Goal: Task Accomplishment & Management: Complete application form

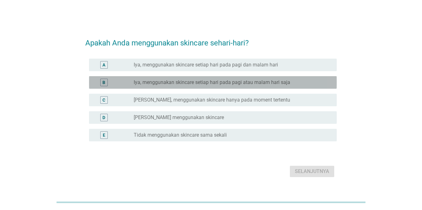
click at [195, 83] on label "Iya, menggunakan skincare setiap hari pada pagi atau malam hari saja" at bounding box center [212, 82] width 157 height 6
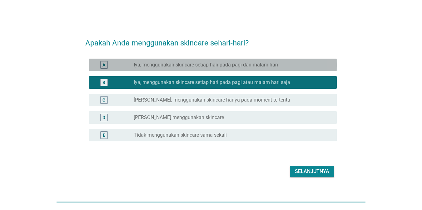
click at [206, 65] on label "Iya, menggunakan skincare setiap hari pada pagi dan malam hari" at bounding box center [206, 65] width 144 height 6
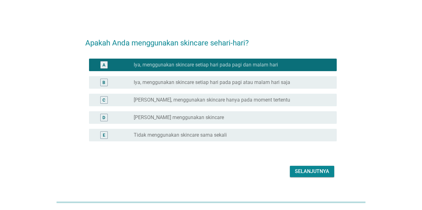
click at [310, 172] on div "Selanjutnya" at bounding box center [312, 171] width 34 height 8
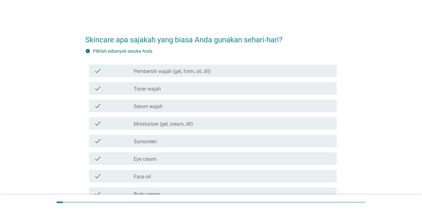
click at [173, 89] on div "check_box_outline_blank Toner wajah" at bounding box center [233, 88] width 198 height 8
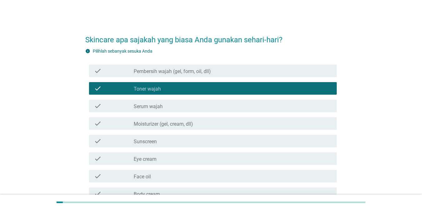
click at [172, 105] on div "check_box_outline_blank Serum wajah" at bounding box center [233, 106] width 198 height 8
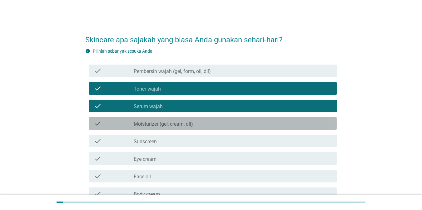
click at [181, 123] on label "Moisturizer (gel, cream, dll)" at bounding box center [163, 124] width 59 height 6
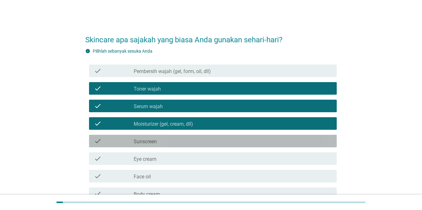
click at [182, 140] on div "check_box_outline_blank Sunscreen" at bounding box center [233, 141] width 198 height 8
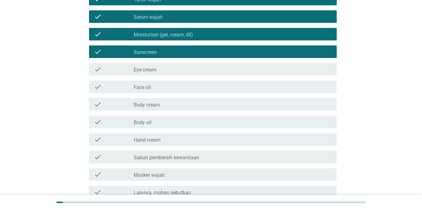
scroll to position [125, 0]
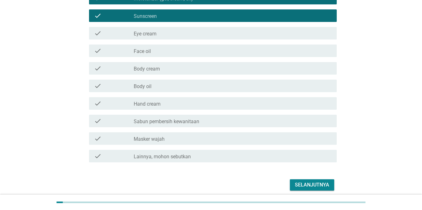
click at [307, 183] on div "Selanjutnya" at bounding box center [312, 185] width 34 height 8
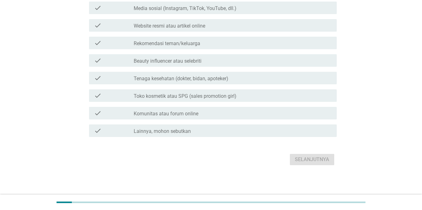
scroll to position [0, 0]
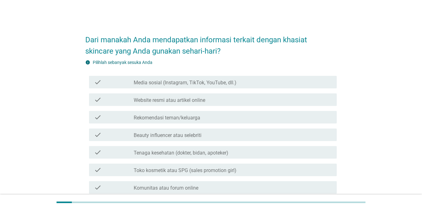
click at [156, 102] on label "Website resmi atau artikel online" at bounding box center [170, 100] width 72 height 6
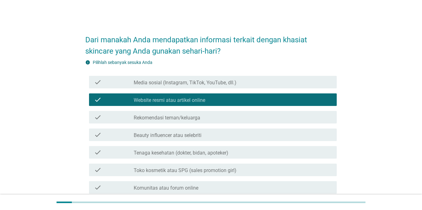
click at [155, 85] on div "check check_box_outline_blank Media sosial (Instagram, TikTok, YouTube, dll.)" at bounding box center [213, 82] width 248 height 13
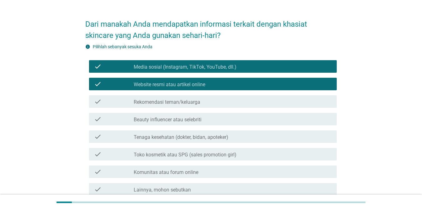
scroll to position [31, 0]
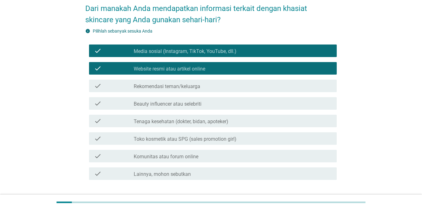
click at [157, 139] on label "Toko kosmetik atau SPG (sales promotion girl)" at bounding box center [185, 139] width 103 height 6
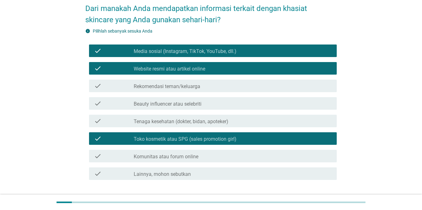
click at [162, 125] on div "check check_box_outline_blank Tenaga kesehatan (dokter, bidan, apoteker)" at bounding box center [213, 120] width 248 height 13
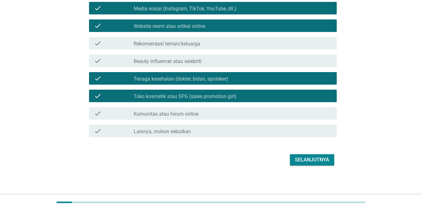
scroll to position [74, 0]
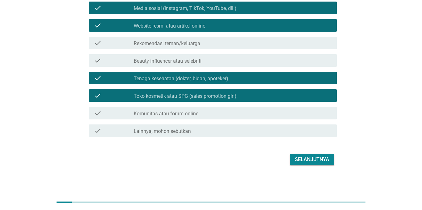
click at [329, 156] on div "Selanjutnya" at bounding box center [312, 159] width 34 height 8
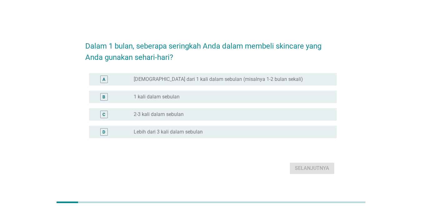
click at [179, 95] on label "1 kali dalam sebulan" at bounding box center [157, 97] width 46 height 6
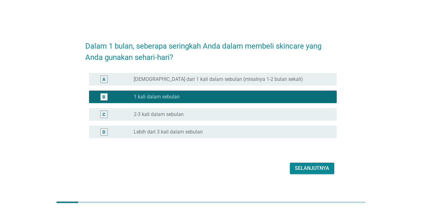
click at [176, 111] on label "2-3 kali dalam sebulan" at bounding box center [159, 114] width 50 height 6
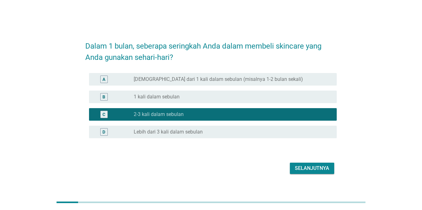
click at [259, 98] on div "radio_button_unchecked 1 kali dalam sebulan" at bounding box center [230, 97] width 193 height 6
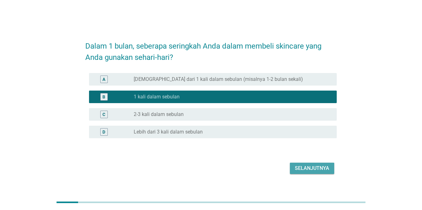
click at [300, 167] on div "Selanjutnya" at bounding box center [312, 168] width 34 height 8
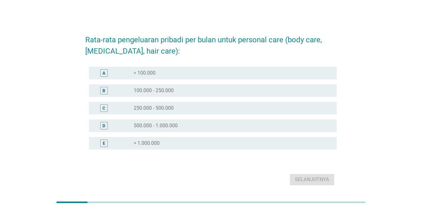
click at [152, 91] on label "100.000 - 250.000" at bounding box center [154, 90] width 40 height 6
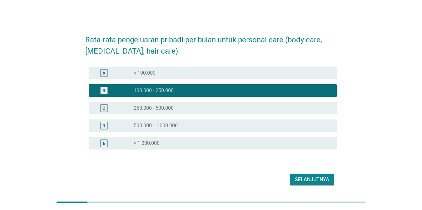
click at [311, 177] on div "Selanjutnya" at bounding box center [312, 179] width 34 height 8
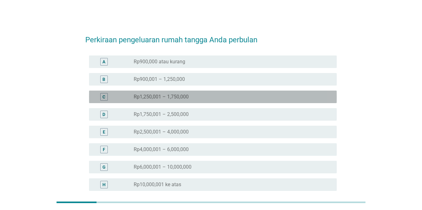
click at [194, 96] on div "radio_button_unchecked Rp1,250,001 – 1,750,000" at bounding box center [230, 97] width 193 height 6
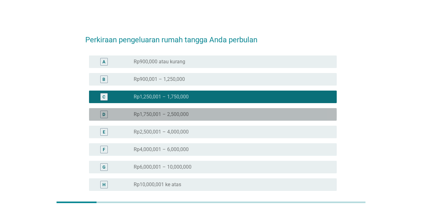
click at [186, 119] on div "D radio_button_unchecked Rp1,750,001 – 2,500,000" at bounding box center [213, 114] width 248 height 13
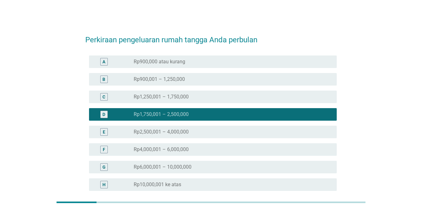
scroll to position [61, 0]
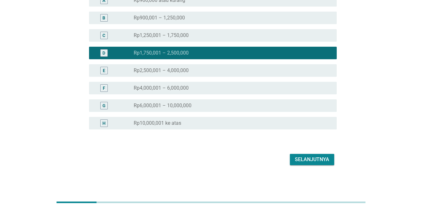
click at [310, 158] on div "Selanjutnya" at bounding box center [312, 159] width 34 height 8
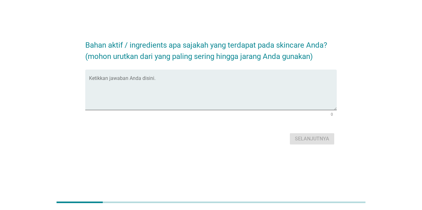
scroll to position [0, 0]
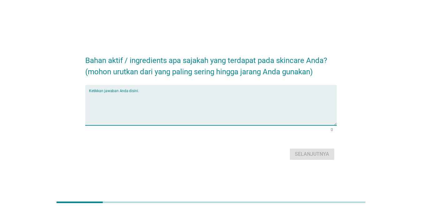
click at [100, 109] on textarea "Ketikkan jawaban Anda disini." at bounding box center [213, 108] width 248 height 33
type textarea "[MEDICAL_DATA]"
click at [309, 153] on div "Selanjutnya" at bounding box center [312, 154] width 34 height 8
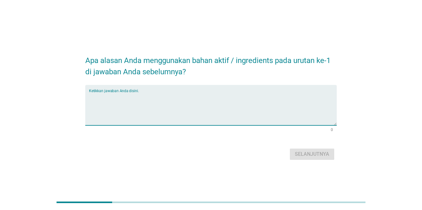
click at [111, 98] on textarea "Ketikkan jawaban Anda disini." at bounding box center [213, 108] width 248 height 33
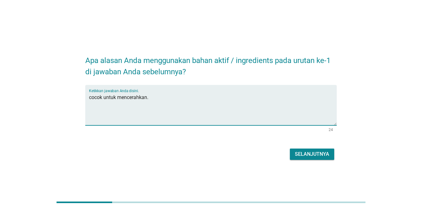
type textarea "cocok untuk mencerahkan."
click at [302, 151] on div "Selanjutnya" at bounding box center [312, 154] width 34 height 8
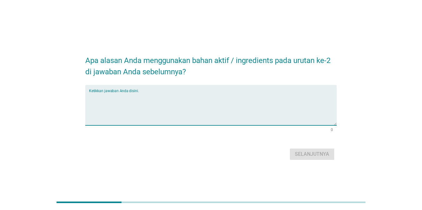
click at [95, 95] on textarea "Ketikkan jawaban Anda disini." at bounding box center [213, 108] width 248 height 33
type textarea "glutation"
click at [313, 154] on div "Selanjutnya" at bounding box center [312, 154] width 34 height 8
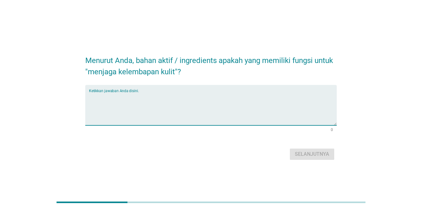
click at [190, 93] on textarea "Ketikkan jawaban Anda disini." at bounding box center [213, 108] width 248 height 33
type textarea "anti oksida"
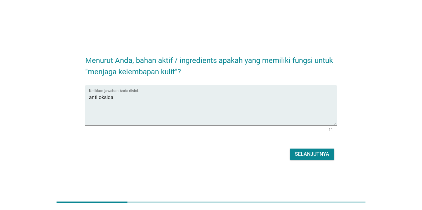
click at [306, 155] on div "Selanjutnya" at bounding box center [312, 154] width 34 height 8
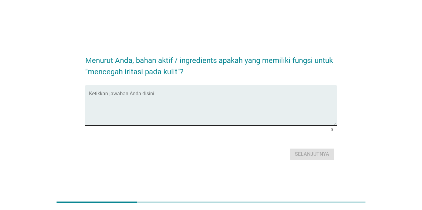
click at [113, 97] on textarea "Ketikkan jawaban Anda disini." at bounding box center [213, 108] width 248 height 33
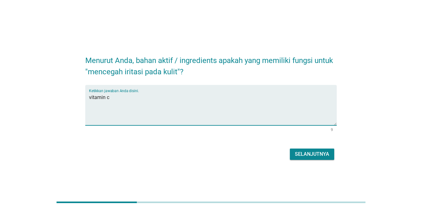
type textarea "vitamin c"
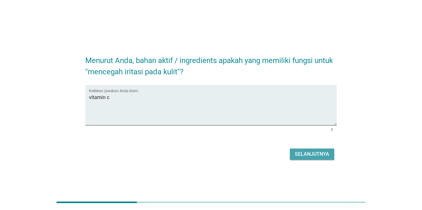
click at [309, 153] on div "Selanjutnya" at bounding box center [312, 154] width 34 height 8
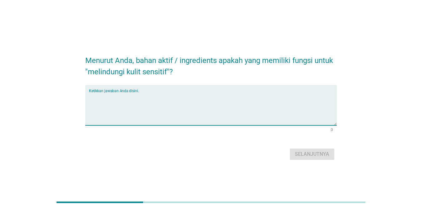
click at [186, 97] on textarea "Ketikkan jawaban Anda disini." at bounding box center [213, 108] width 248 height 33
type textarea "mencerahkan"
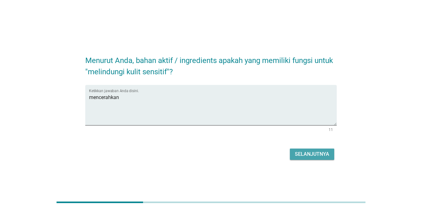
click at [310, 153] on div "Selanjutnya" at bounding box center [312, 154] width 34 height 8
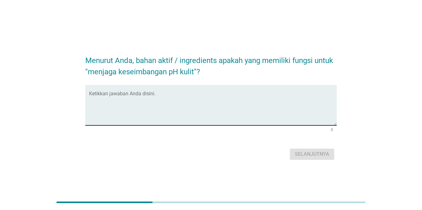
click at [145, 121] on textarea "Ketikkan jawaban Anda disini." at bounding box center [213, 108] width 248 height 33
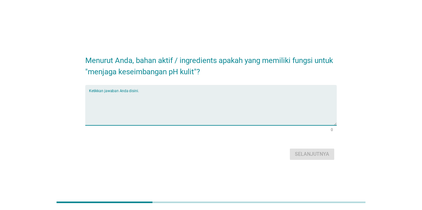
click at [157, 104] on textarea "Ketikkan jawaban Anda disini." at bounding box center [213, 108] width 248 height 33
type textarea "vitamin c"
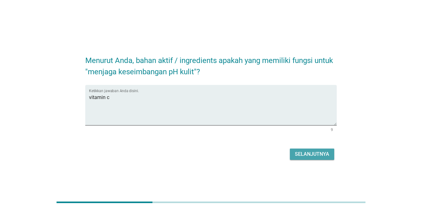
click at [324, 154] on div "Selanjutnya" at bounding box center [312, 154] width 34 height 8
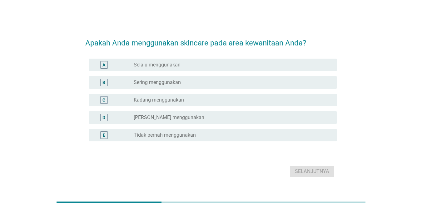
click at [187, 80] on div "radio_button_unchecked Sering menggunakan" at bounding box center [230, 82] width 193 height 6
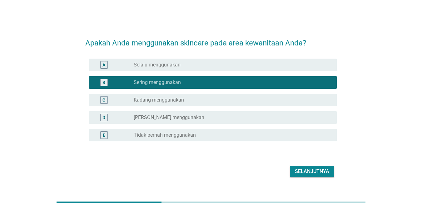
click at [170, 106] on div "C radio_button_unchecked Kadang menggunakan" at bounding box center [213, 100] width 248 height 13
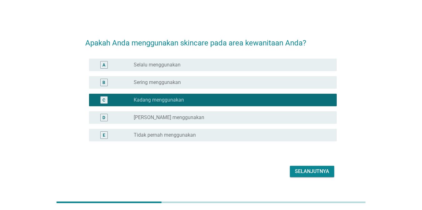
scroll to position [15, 0]
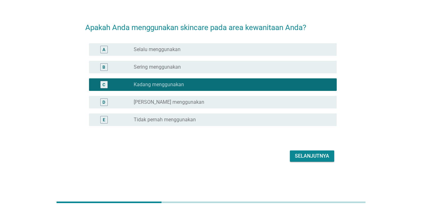
click at [316, 151] on button "Selanjutnya" at bounding box center [312, 155] width 44 height 11
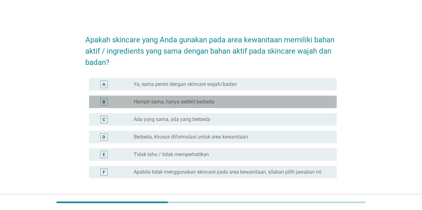
drag, startPoint x: 183, startPoint y: 107, endPoint x: 174, endPoint y: 144, distance: 37.7
click at [183, 107] on div "B radio_button_unchecked Hampir sama, hanya sedikit berbeda" at bounding box center [213, 101] width 248 height 13
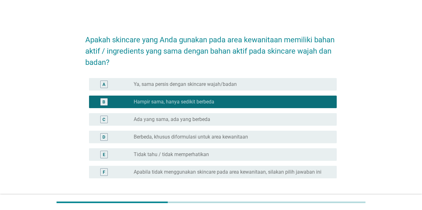
click at [174, 144] on div "D radio_button_unchecked Berbeda, khusus diformulasi untuk area kewanitaan" at bounding box center [211, 137] width 252 height 18
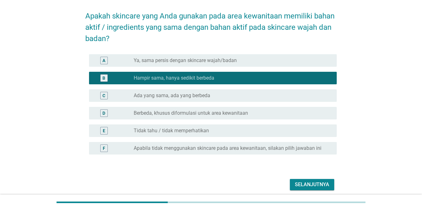
scroll to position [49, 0]
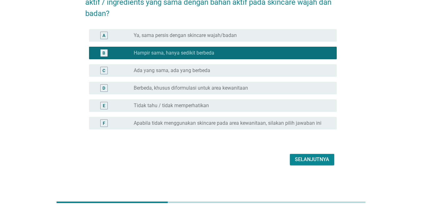
click at [301, 159] on div "Selanjutnya" at bounding box center [312, 159] width 34 height 8
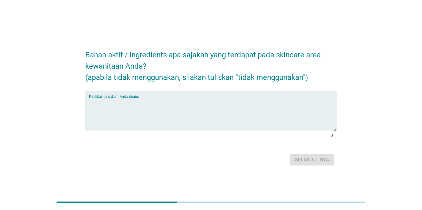
click at [112, 107] on textarea "Ketikkan jawaban Anda disini." at bounding box center [213, 114] width 248 height 33
type textarea "extra daun sirih"
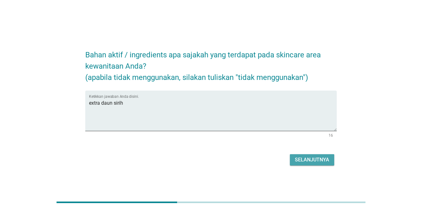
click at [323, 159] on div "Selanjutnya" at bounding box center [312, 160] width 34 height 8
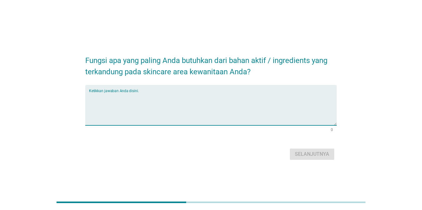
click at [181, 94] on textarea "Ketikkan jawaban Anda disini." at bounding box center [213, 108] width 248 height 33
type textarea "[MEDICAL_DATA]"
click at [315, 152] on div "Selanjutnya" at bounding box center [312, 154] width 34 height 8
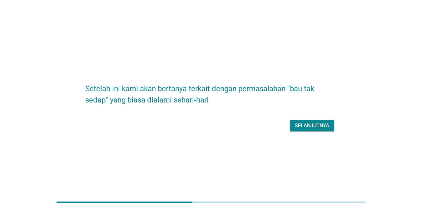
click at [311, 126] on div "Selanjutnya" at bounding box center [312, 126] width 34 height 8
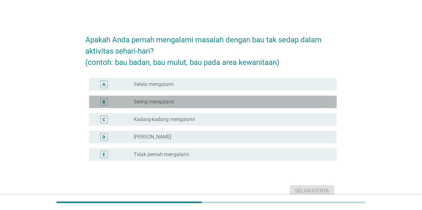
click at [262, 99] on div "radio_button_unchecked Sering mengalami" at bounding box center [230, 102] width 193 height 6
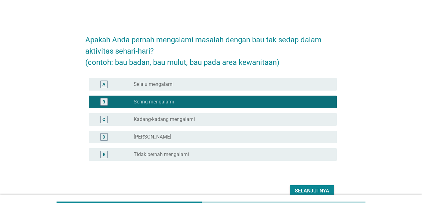
click at [255, 125] on div "C radio_button_unchecked Kadang-kadang mengalami" at bounding box center [213, 119] width 248 height 13
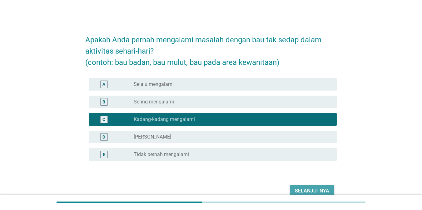
click at [304, 192] on div "Selanjutnya" at bounding box center [312, 191] width 34 height 8
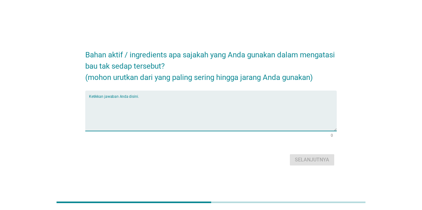
click at [131, 99] on textarea "Ketikkan jawaban Anda disini." at bounding box center [213, 114] width 248 height 33
click at [93, 104] on textarea "x tra" at bounding box center [213, 114] width 248 height 33
click at [111, 105] on textarea "x-tra" at bounding box center [213, 114] width 248 height 33
type textarea "x-tra mawar"
click at [321, 157] on div "Selanjutnya" at bounding box center [312, 160] width 34 height 8
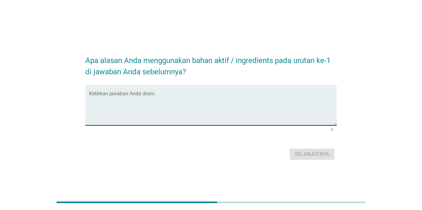
click at [233, 90] on div "Ketikkan jawaban Anda disini." at bounding box center [213, 105] width 248 height 40
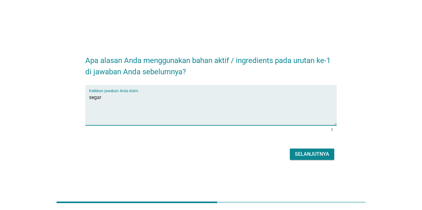
type textarea "segar"
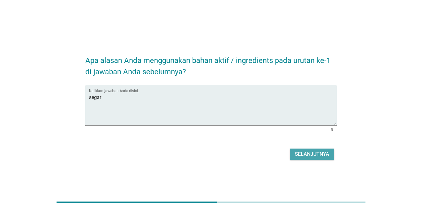
click at [323, 150] on div "Selanjutnya" at bounding box center [312, 154] width 34 height 8
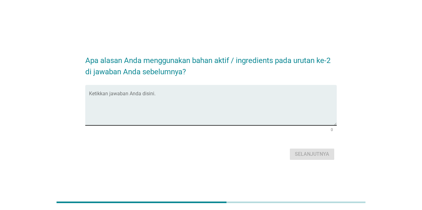
click at [218, 102] on textarea "Ketikkan jawaban Anda disini." at bounding box center [213, 108] width 248 height 33
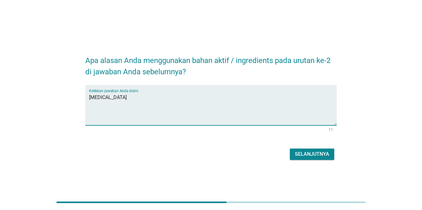
type textarea "[MEDICAL_DATA]"
click at [323, 154] on div "Selanjutnya" at bounding box center [312, 154] width 34 height 8
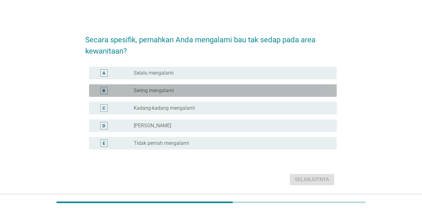
click at [231, 94] on div "radio_button_unchecked Sering mengalami" at bounding box center [233, 91] width 198 height 8
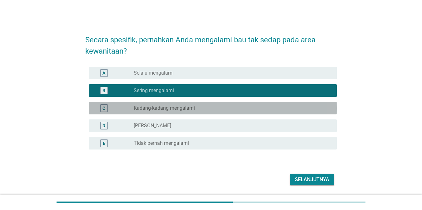
click at [231, 112] on div "C radio_button_unchecked Kadang-kadang mengalami" at bounding box center [213, 108] width 248 height 13
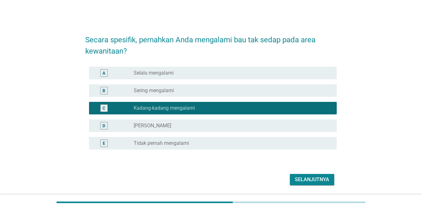
click at [308, 179] on div "Selanjutnya" at bounding box center [312, 179] width 34 height 8
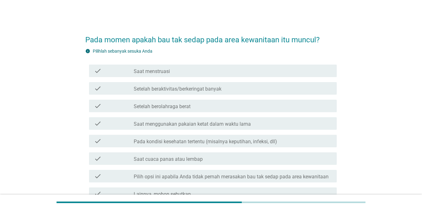
click at [238, 109] on div "check_box_outline_blank Setelah berolahraga berat" at bounding box center [233, 106] width 198 height 8
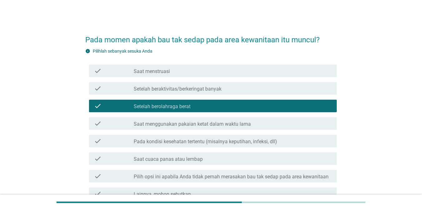
click at [229, 140] on label "Pada kondisi kesehatan tertentu (misalnya keputihan, infeksi, dll)" at bounding box center [206, 141] width 144 height 6
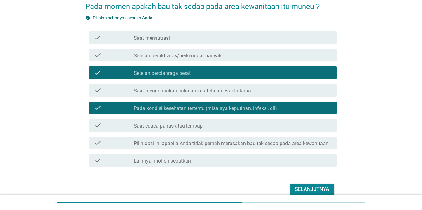
scroll to position [63, 0]
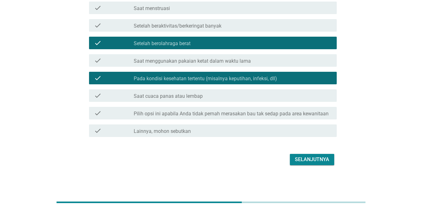
click at [322, 159] on div "Selanjutnya" at bounding box center [312, 159] width 34 height 8
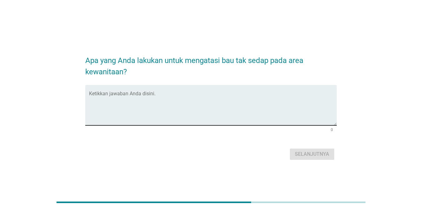
click at [203, 92] on div "Ketikkan jawaban Anda disini." at bounding box center [213, 105] width 248 height 40
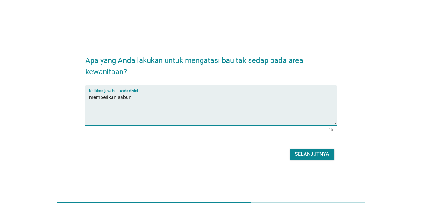
type textarea "memberikan sabun"
click at [316, 153] on div "Selanjutnya" at bounding box center [312, 154] width 34 height 8
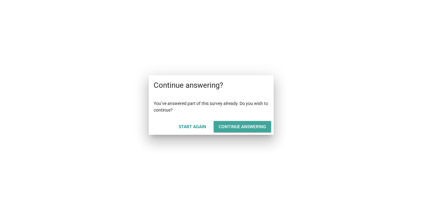
click at [238, 125] on div "Continue answering" at bounding box center [243, 126] width 48 height 7
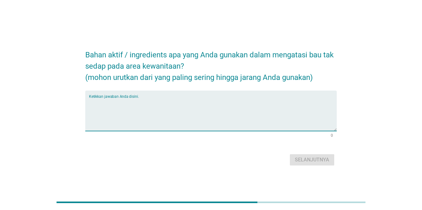
click at [227, 105] on textarea "Ketikkan jawaban Anda disini." at bounding box center [213, 114] width 248 height 33
type textarea "daun sirih"
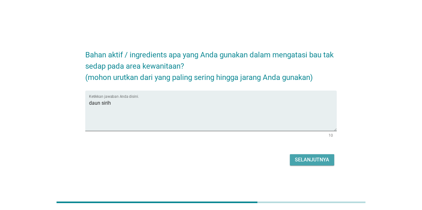
click at [324, 161] on div "Selanjutnya" at bounding box center [312, 160] width 34 height 8
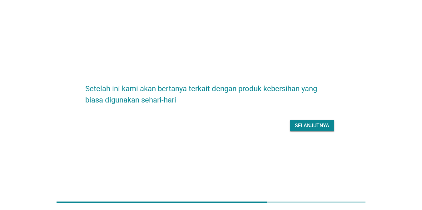
click at [323, 124] on div "Selanjutnya" at bounding box center [312, 126] width 34 height 8
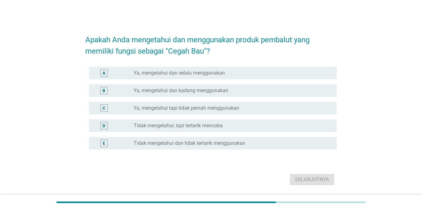
click at [267, 134] on div "E radio_button_unchecked Tidak mengetahui dan tidak tertarik menggunakan" at bounding box center [211, 143] width 252 height 18
click at [257, 117] on div "D radio_button_unchecked Tidak mengetahui, tapi tertarik mencoba" at bounding box center [211, 126] width 252 height 18
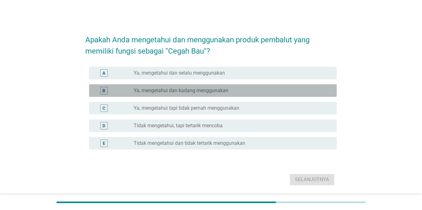
click at [257, 90] on div "radio_button_unchecked Ya, mengetahui dan kadang menggunakan" at bounding box center [230, 90] width 193 height 6
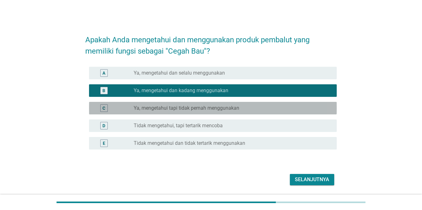
click at [242, 111] on div "radio_button_unchecked Ya, mengetahui tapi tidak pernah menggunakan" at bounding box center [230, 108] width 193 height 6
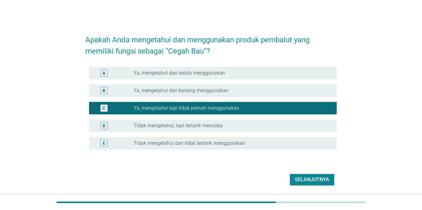
click at [306, 178] on div "Selanjutnya" at bounding box center [312, 179] width 34 height 8
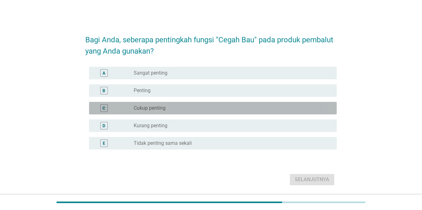
click at [217, 112] on div "C radio_button_unchecked Cukup penting" at bounding box center [213, 108] width 248 height 13
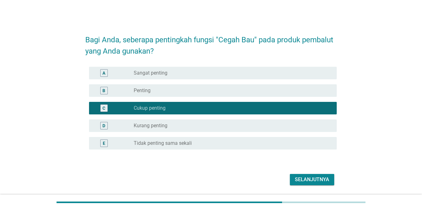
click at [302, 179] on div "Selanjutnya" at bounding box center [312, 179] width 34 height 8
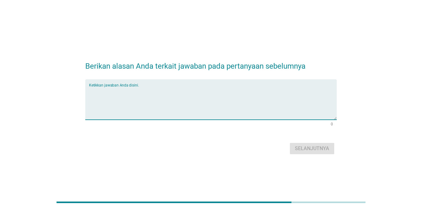
click at [176, 96] on textarea "Ketikkan jawaban Anda disini." at bounding box center [213, 103] width 248 height 33
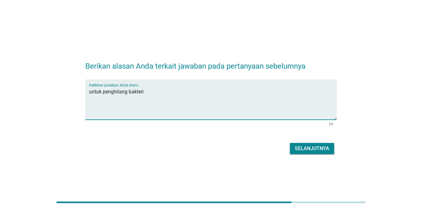
type textarea "untuk penghilang bakteri"
click at [300, 147] on div "Selanjutnya" at bounding box center [312, 148] width 34 height 8
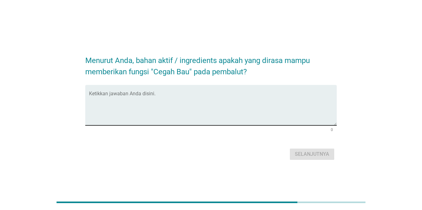
click at [181, 107] on textarea "Ketikkan jawaban Anda disini." at bounding box center [213, 108] width 248 height 33
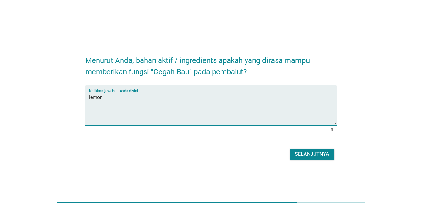
type textarea "lemon"
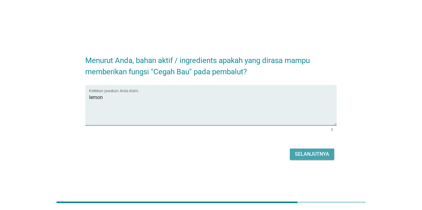
click at [304, 151] on div "Selanjutnya" at bounding box center [312, 154] width 34 height 8
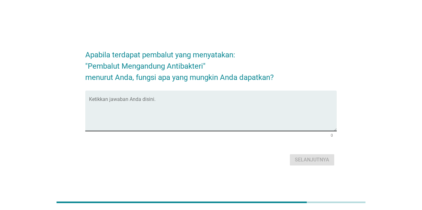
click at [134, 98] on textarea "Ketikkan jawaban Anda disini." at bounding box center [213, 114] width 248 height 33
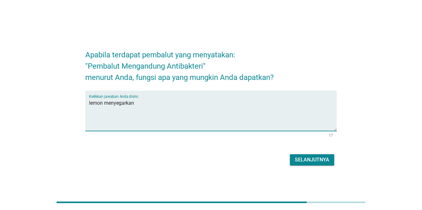
type textarea "lemon menyegarkan"
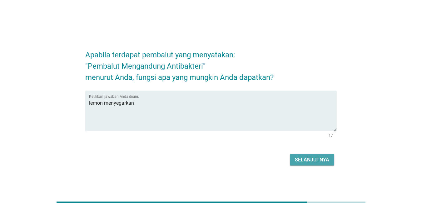
click at [299, 156] on div "Selanjutnya" at bounding box center [312, 160] width 34 height 8
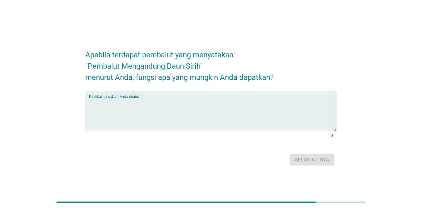
click at [123, 98] on textarea "Ketikkan jawaban Anda disini." at bounding box center [213, 114] width 248 height 33
type textarea "harum"
click at [305, 159] on div "Selanjutnya" at bounding box center [312, 160] width 34 height 8
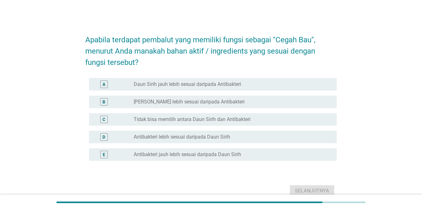
click at [164, 114] on div "C radio_button_unchecked Tidak bisa memilih antara Daun Sirih dan Antibakteri" at bounding box center [213, 119] width 248 height 13
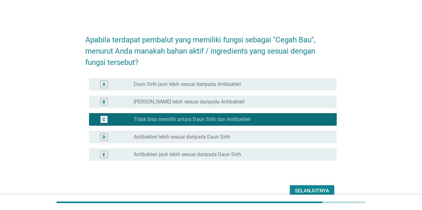
click at [172, 102] on label "Daun Sirih lebih sesuai daripada Antibakteri" at bounding box center [189, 102] width 111 height 6
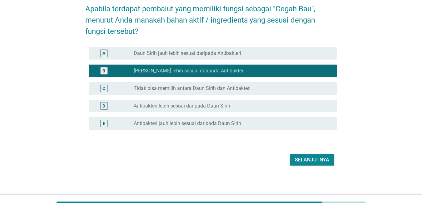
scroll to position [31, 0]
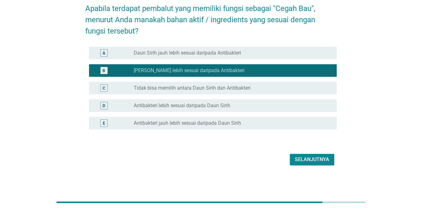
click at [309, 156] on div "Selanjutnya" at bounding box center [312, 159] width 34 height 8
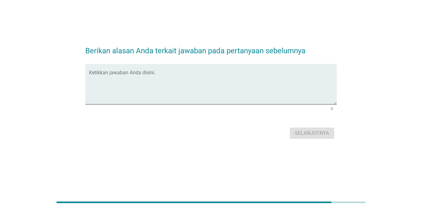
scroll to position [0, 0]
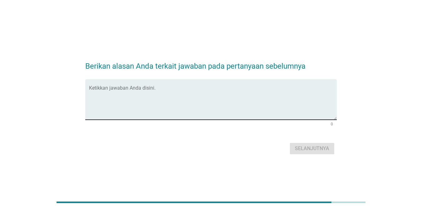
click at [260, 86] on div "Ketikkan jawaban Anda disini." at bounding box center [213, 99] width 248 height 40
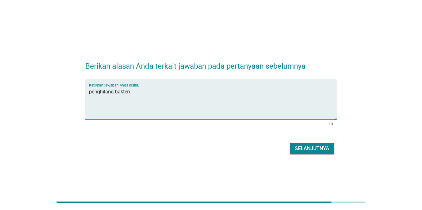
type textarea "penghilang bakteri"
click at [317, 153] on button "Selanjutnya" at bounding box center [312, 148] width 44 height 11
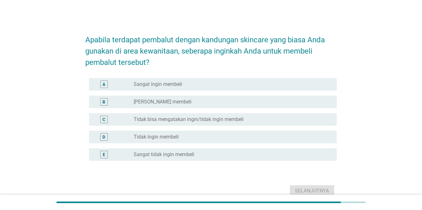
click at [209, 114] on div "C radio_button_unchecked Tidak bisa mengatakan ingin/tidak ingin membeli" at bounding box center [213, 119] width 248 height 13
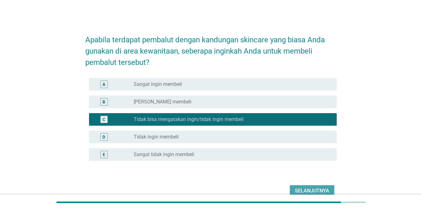
click at [328, 186] on button "Selanjutnya" at bounding box center [312, 190] width 44 height 11
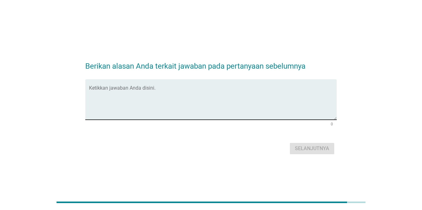
click at [177, 91] on textarea "Ketikkan jawaban Anda disini." at bounding box center [213, 103] width 248 height 33
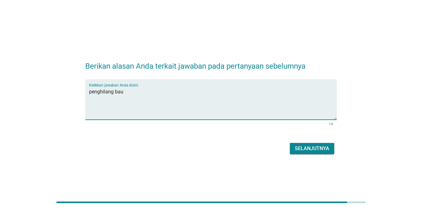
type textarea "penghilang bau"
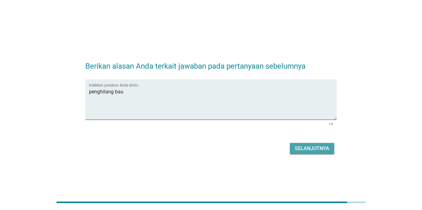
click at [313, 147] on div "Selanjutnya" at bounding box center [312, 148] width 34 height 8
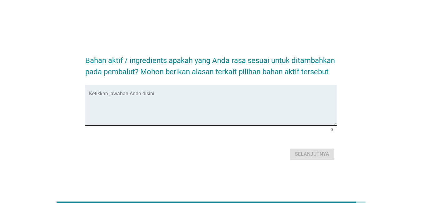
click at [190, 94] on textarea "Ketikkan jawaban Anda disini." at bounding box center [213, 108] width 248 height 33
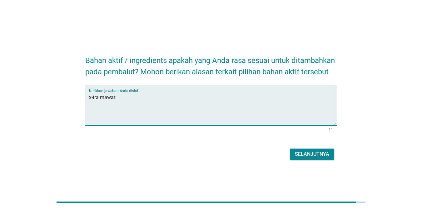
type textarea "x-tra mawar"
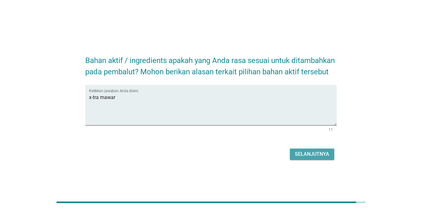
click at [316, 153] on div "Selanjutnya" at bounding box center [312, 154] width 34 height 8
